Goal: Information Seeking & Learning: Learn about a topic

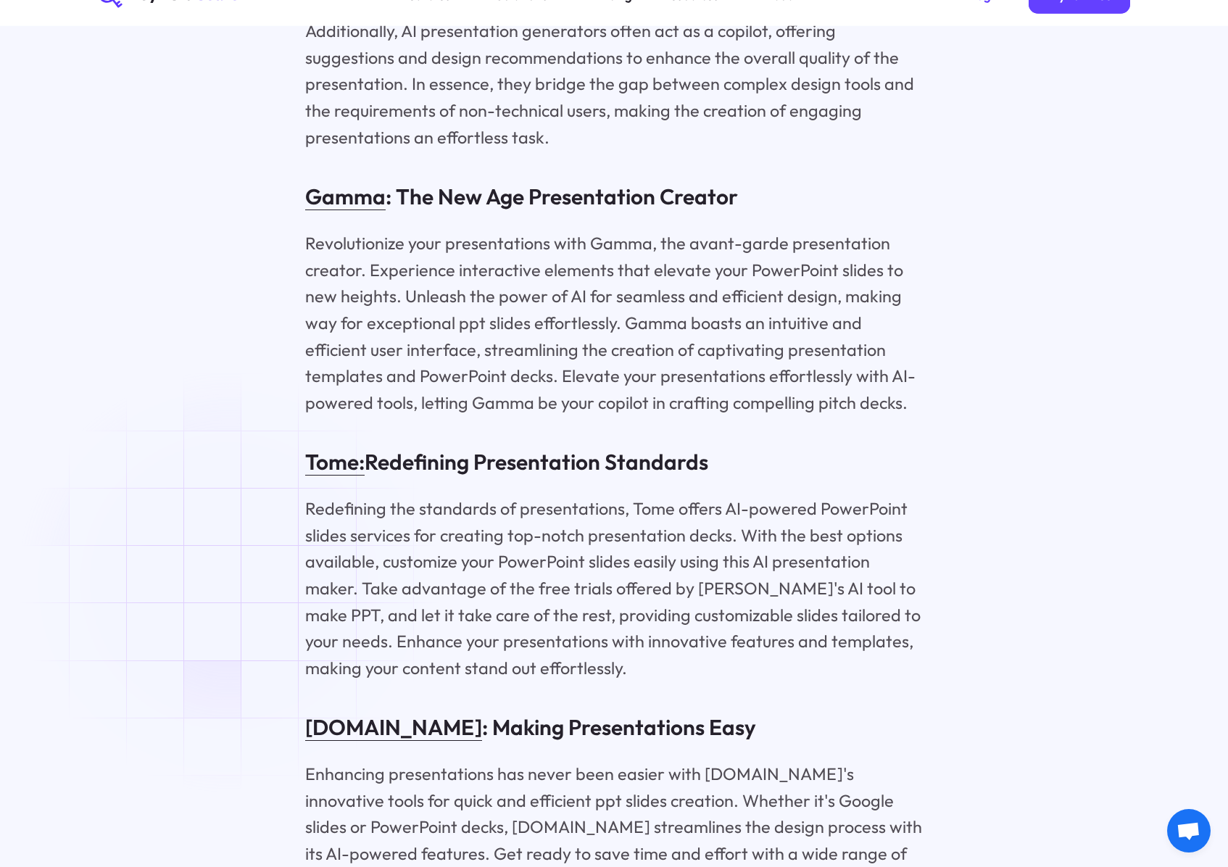
scroll to position [10747, 0]
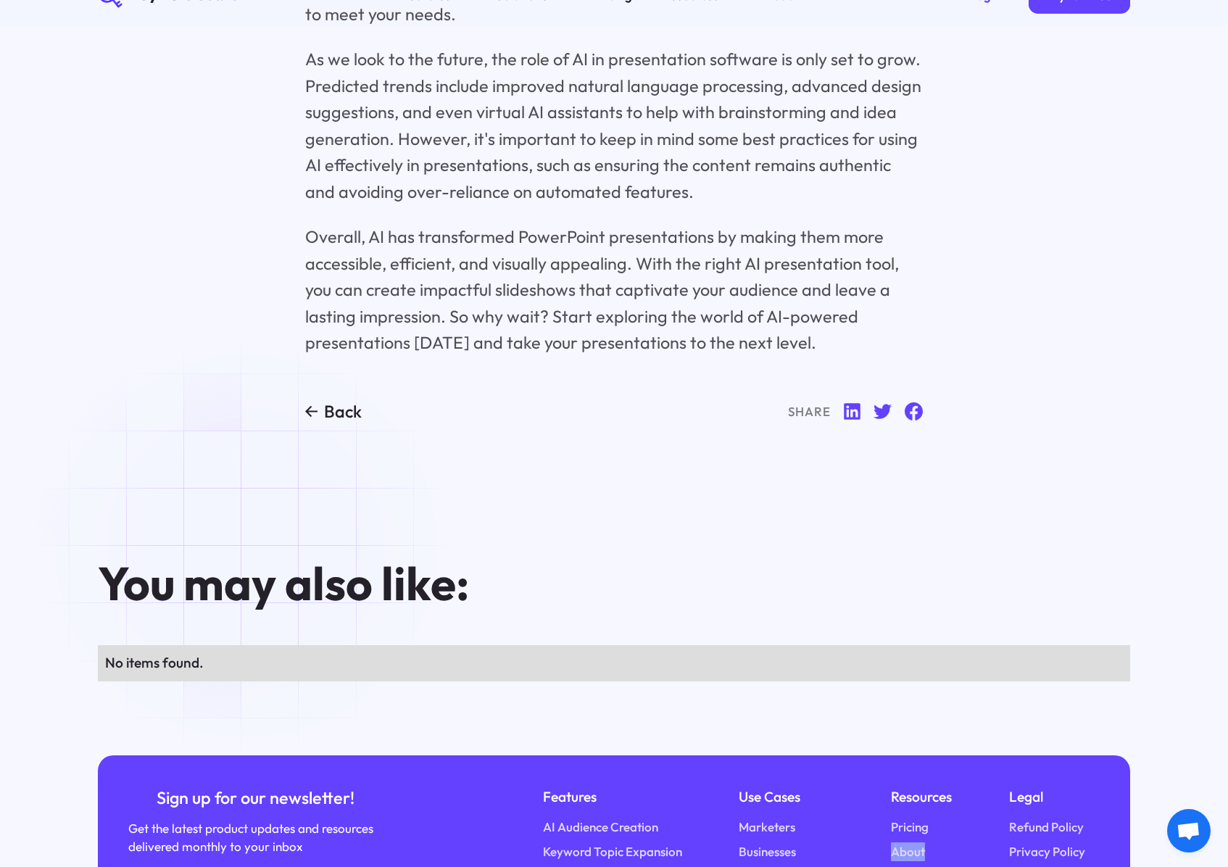
click at [891, 842] on link "About" at bounding box center [908, 851] width 34 height 19
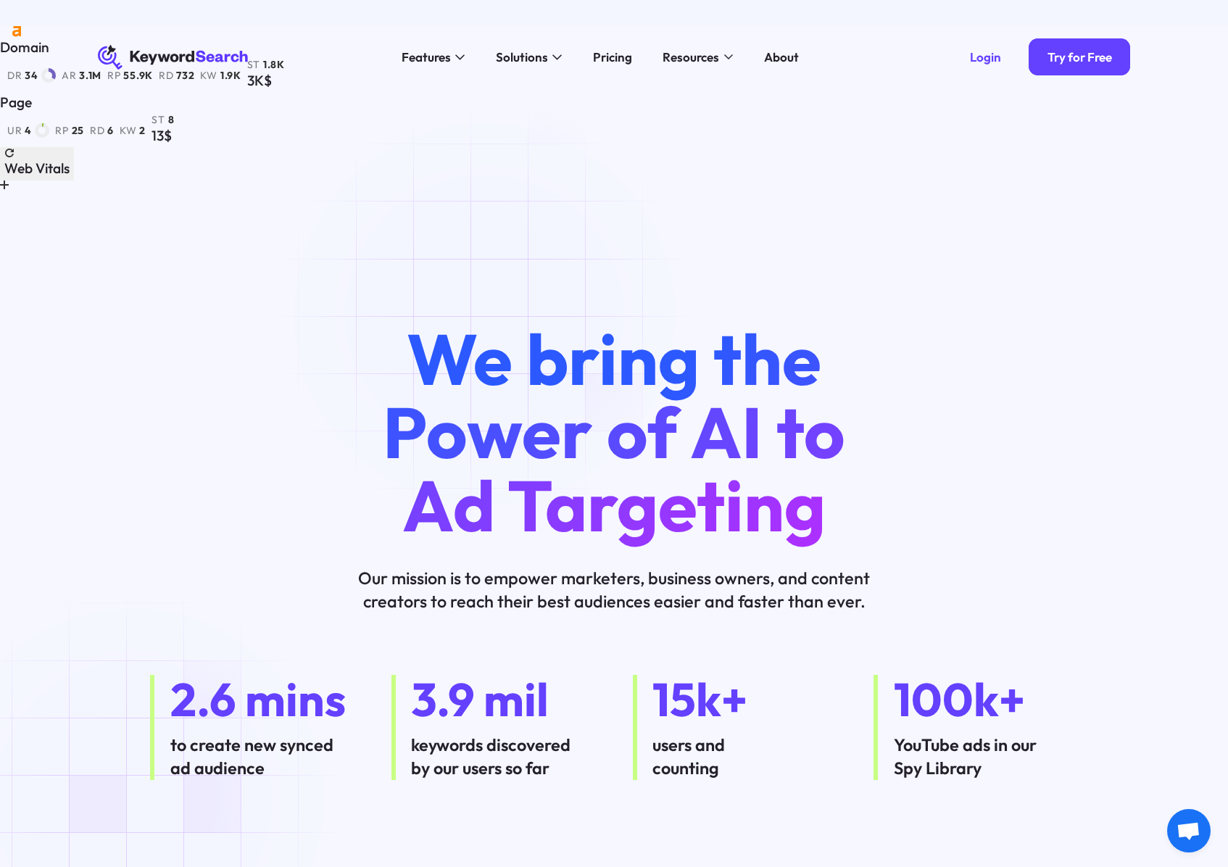
click at [488, 314] on span "We bring the Power of AI to Ad Targeting" at bounding box center [614, 432] width 462 height 236
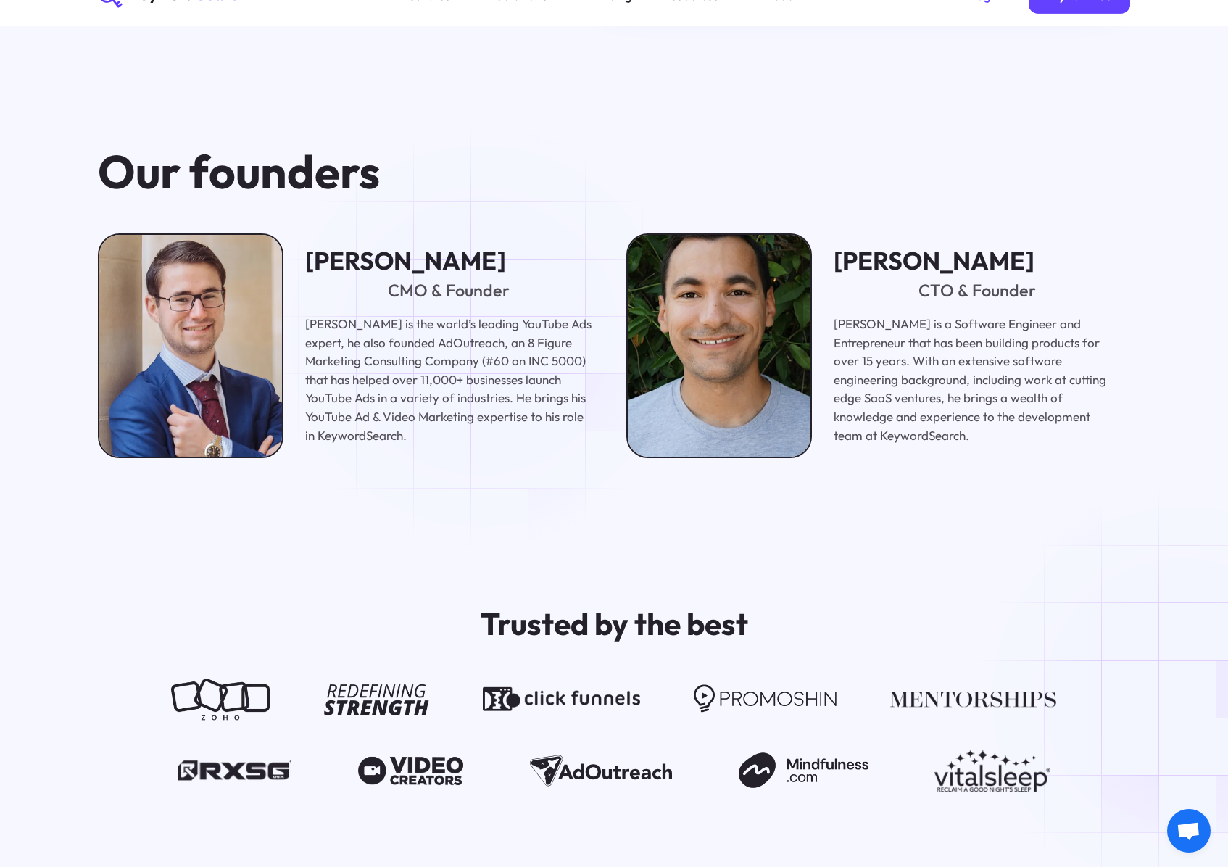
scroll to position [2210, 0]
click at [472, 327] on div "Our founders [PERSON_NAME] CMO & Founder [PERSON_NAME] is the world’s leading Y…" at bounding box center [614, 302] width 1228 height 460
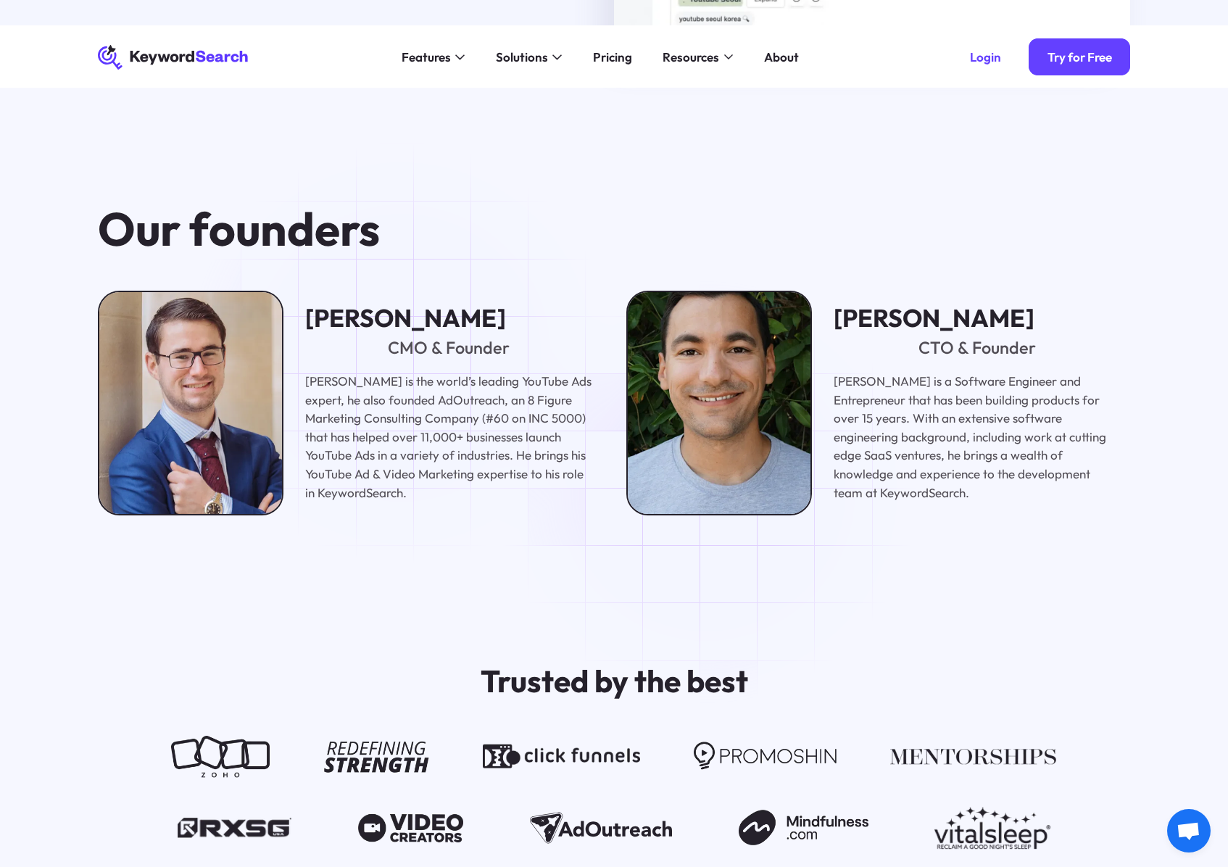
scroll to position [2122, 0]
